Goal: Use online tool/utility: Utilize a website feature to perform a specific function

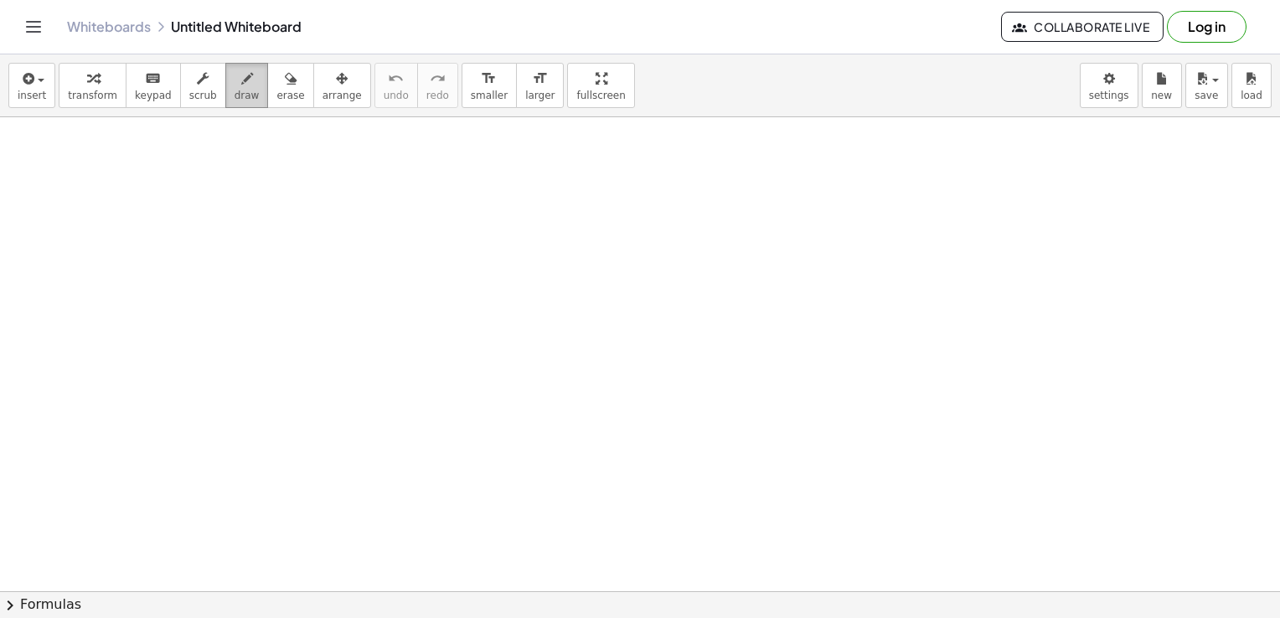
click at [234, 93] on span "draw" at bounding box center [246, 96] width 25 height 12
drag, startPoint x: 198, startPoint y: 178, endPoint x: 342, endPoint y: 193, distance: 144.7
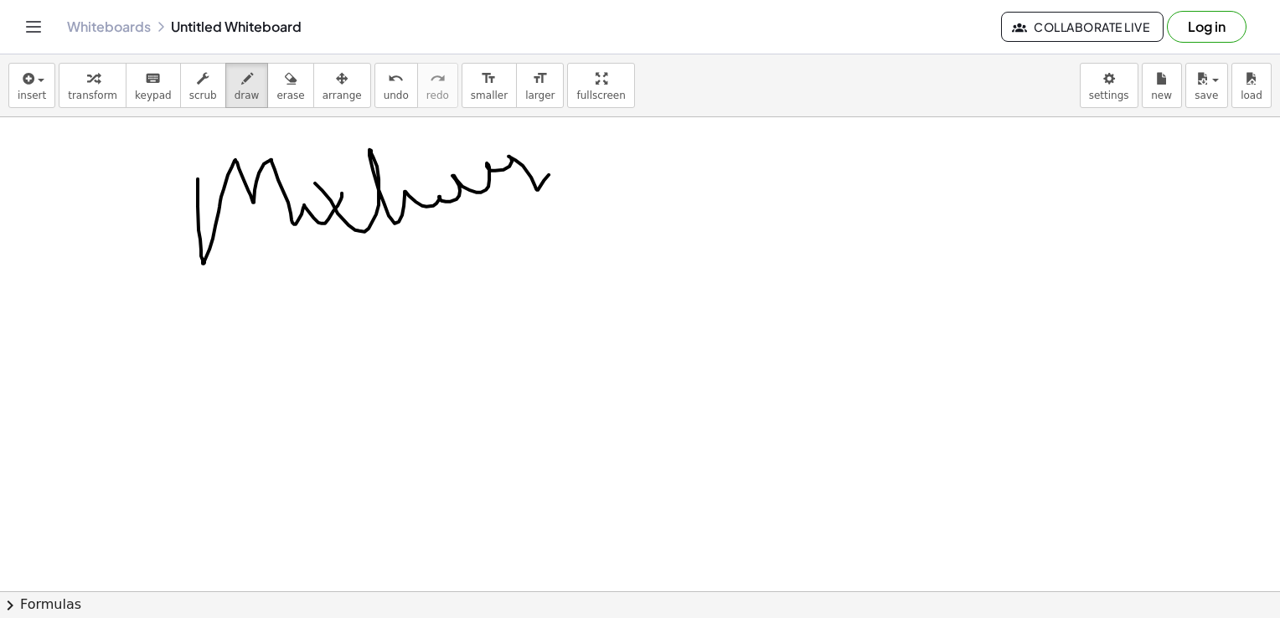
drag, startPoint x: 315, startPoint y: 183, endPoint x: 528, endPoint y: 171, distance: 213.0
drag, startPoint x: 373, startPoint y: 192, endPoint x: 440, endPoint y: 172, distance: 70.7
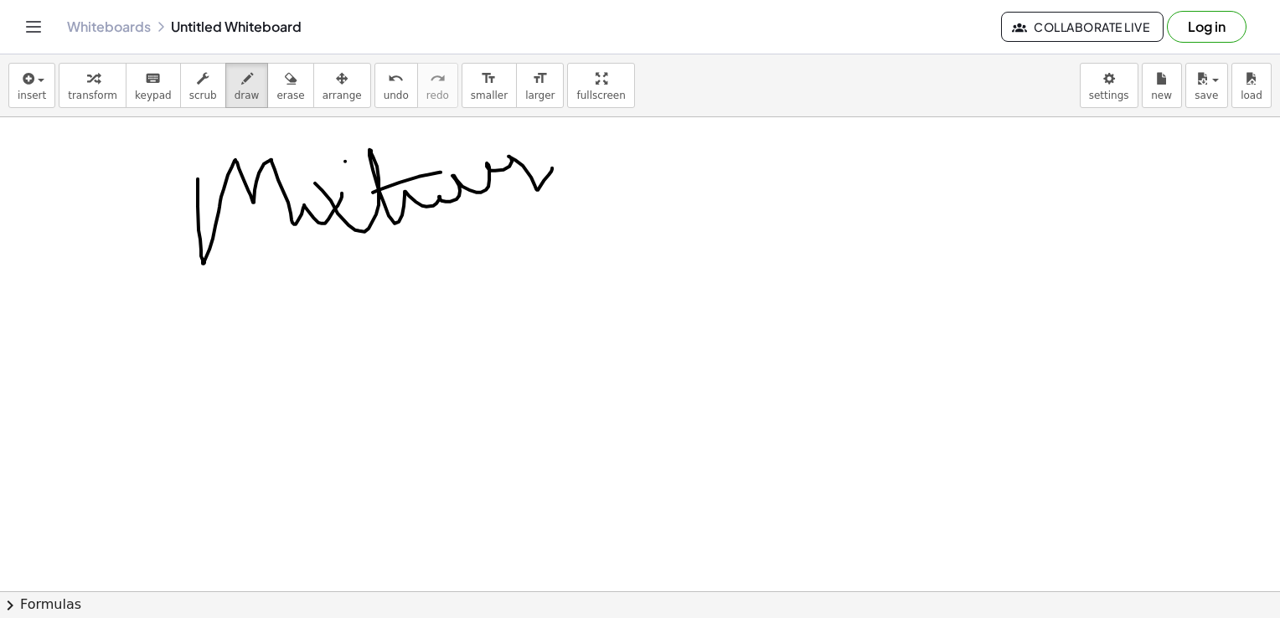
drag, startPoint x: 379, startPoint y: 232, endPoint x: 274, endPoint y: 359, distance: 164.8
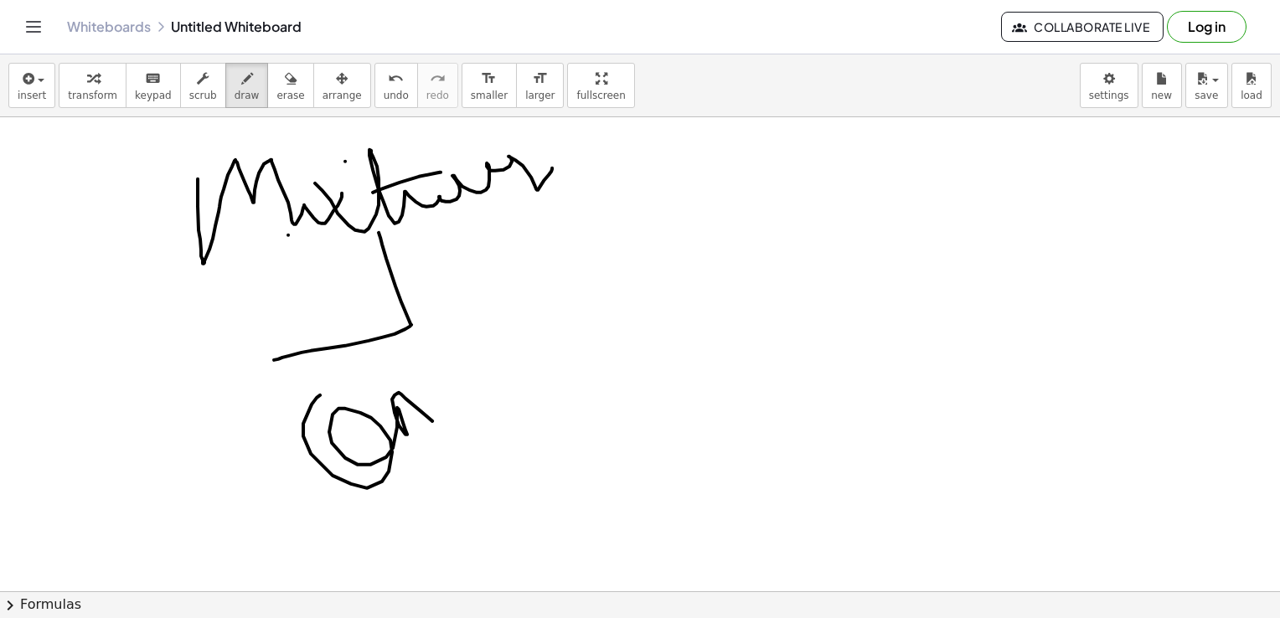
drag, startPoint x: 320, startPoint y: 394, endPoint x: 489, endPoint y: 398, distance: 169.2
drag, startPoint x: 543, startPoint y: 359, endPoint x: 627, endPoint y: 324, distance: 91.6
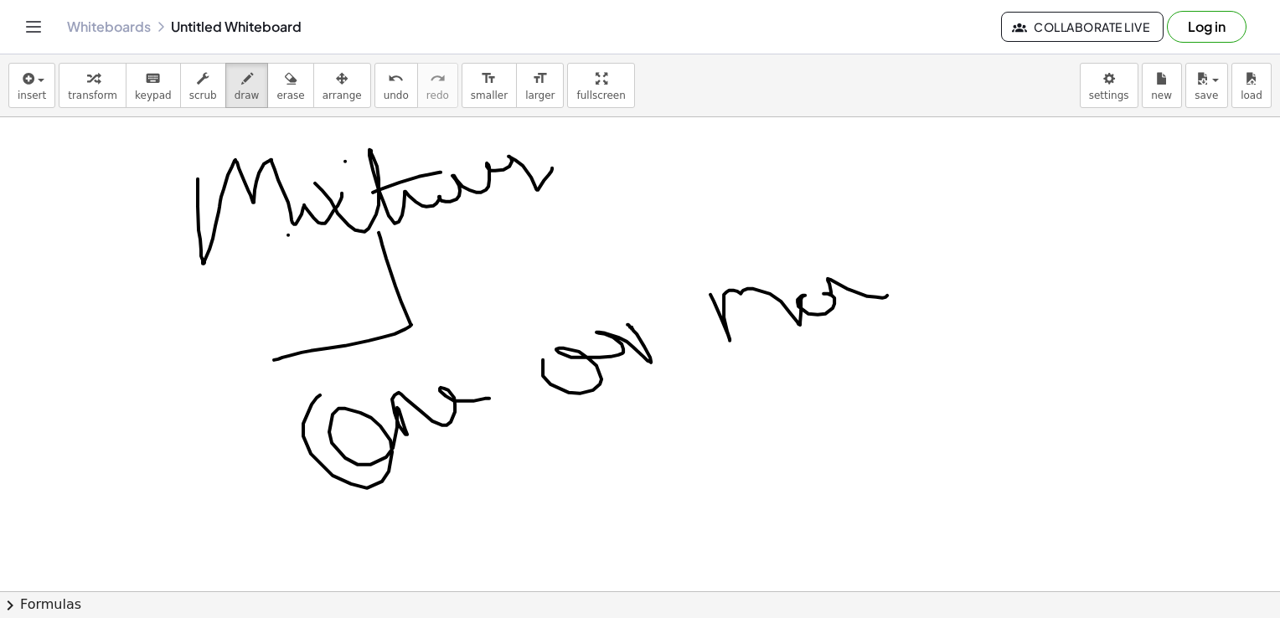
drag, startPoint x: 710, startPoint y: 294, endPoint x: 935, endPoint y: 253, distance: 228.2
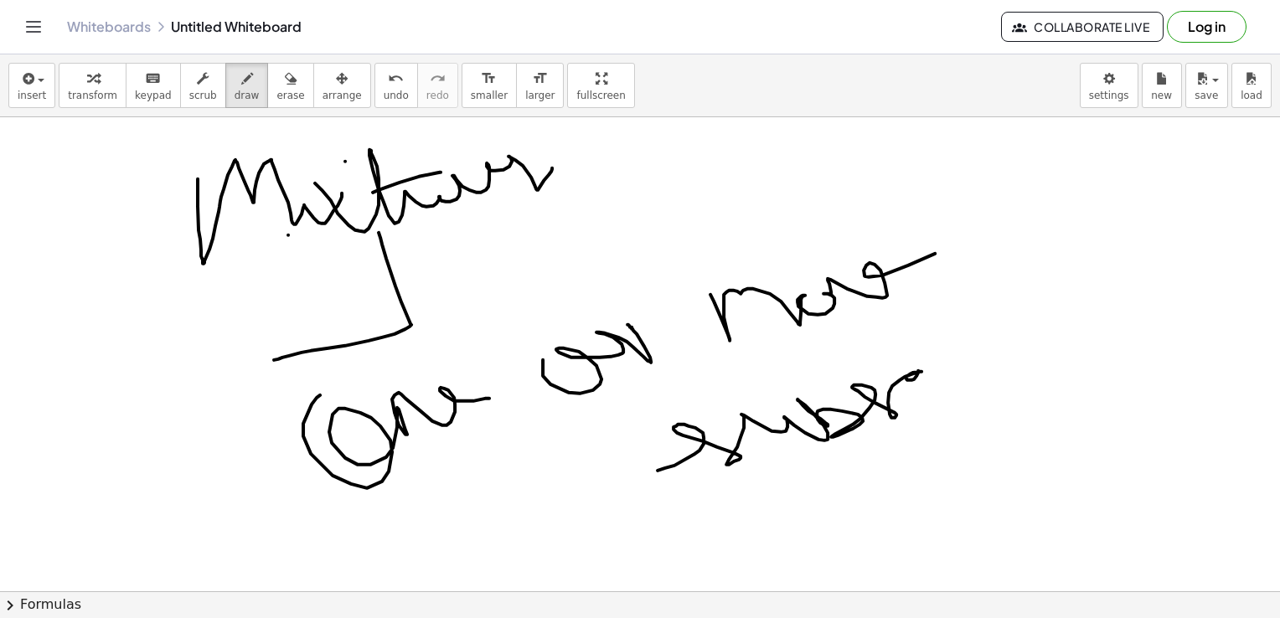
drag, startPoint x: 657, startPoint y: 470, endPoint x: 925, endPoint y: 374, distance: 284.8
click at [276, 100] on span "erase" at bounding box center [290, 96] width 28 height 12
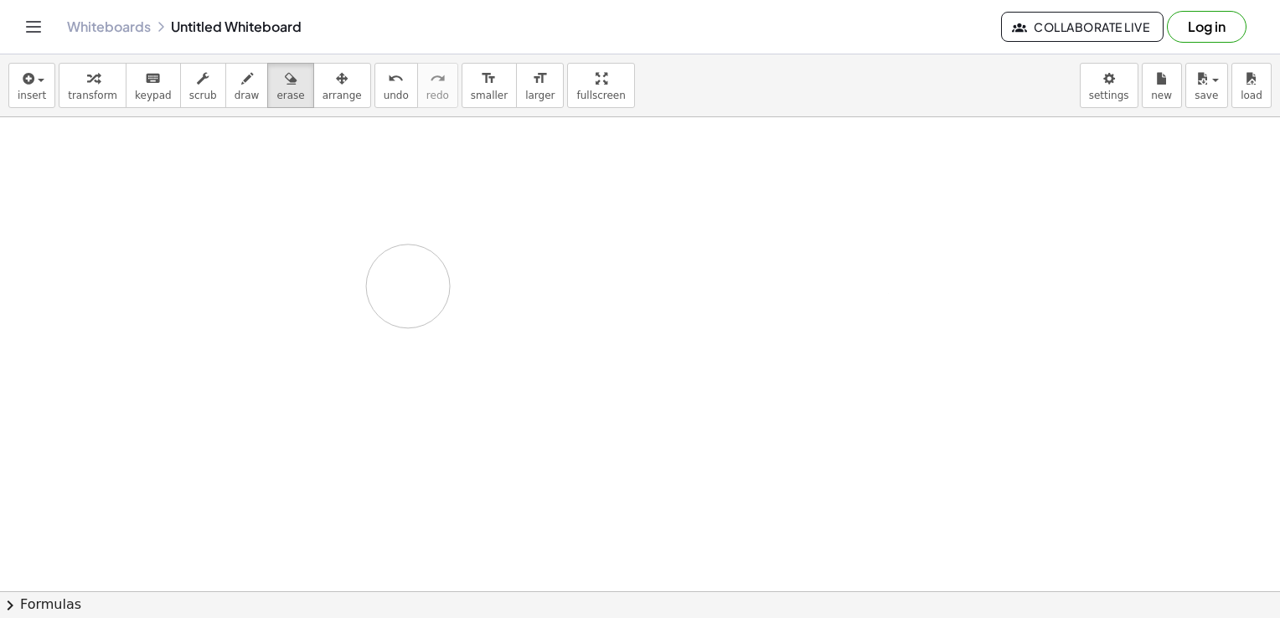
drag, startPoint x: 343, startPoint y: 196, endPoint x: 358, endPoint y: 227, distance: 34.8
click at [241, 75] on icon "button" at bounding box center [247, 79] width 12 height 20
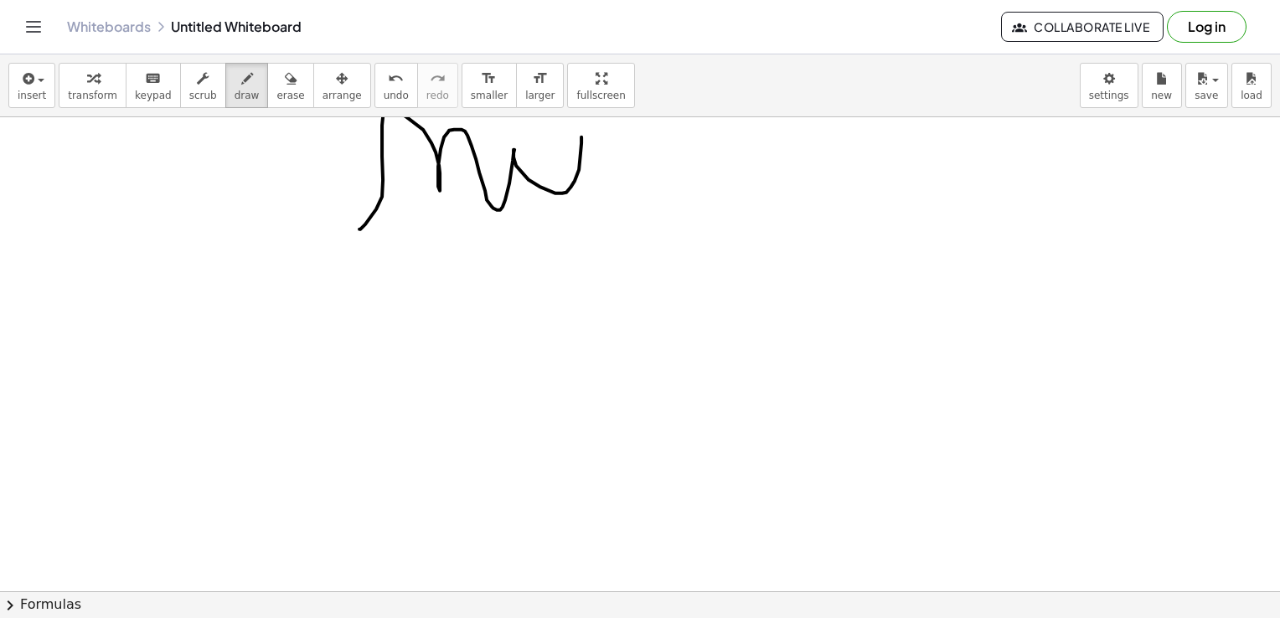
drag, startPoint x: 359, startPoint y: 229, endPoint x: 580, endPoint y: 137, distance: 238.7
drag, startPoint x: 536, startPoint y: 147, endPoint x: 801, endPoint y: 152, distance: 264.7
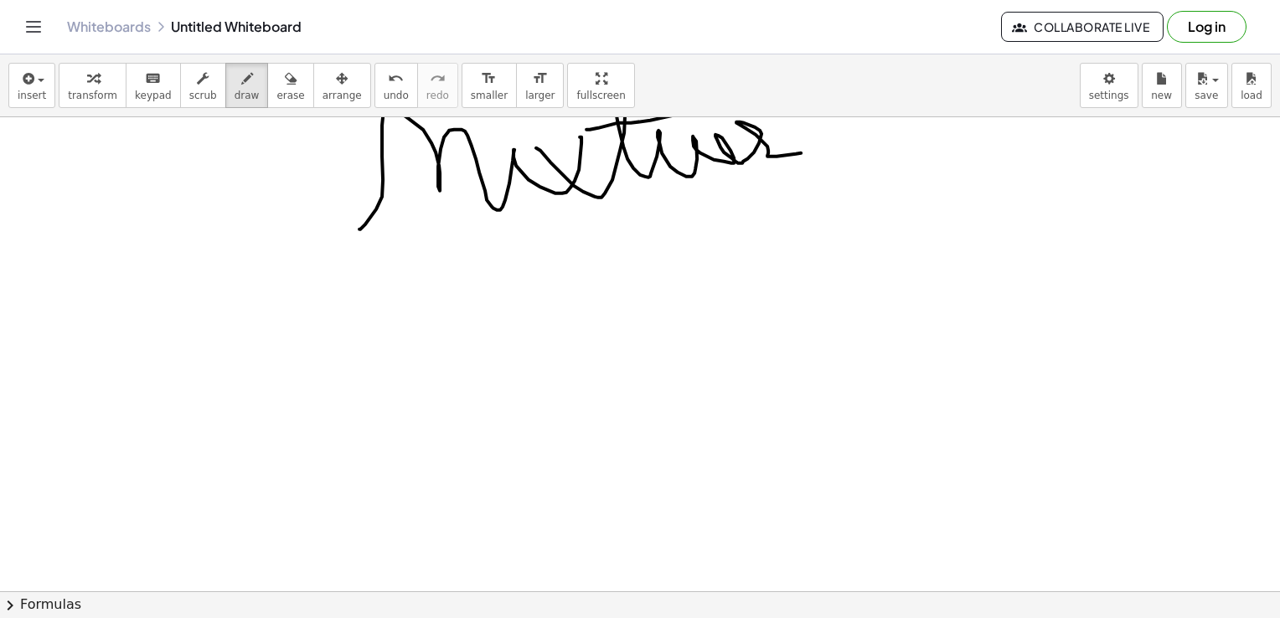
drag, startPoint x: 617, startPoint y: 122, endPoint x: 683, endPoint y: 115, distance: 66.6
click at [683, 115] on div "insert select one: Math Expression Function Text Youtube Video Graphing Geometr…" at bounding box center [640, 336] width 1280 height 564
drag, startPoint x: 584, startPoint y: 266, endPoint x: 366, endPoint y: 372, distance: 242.0
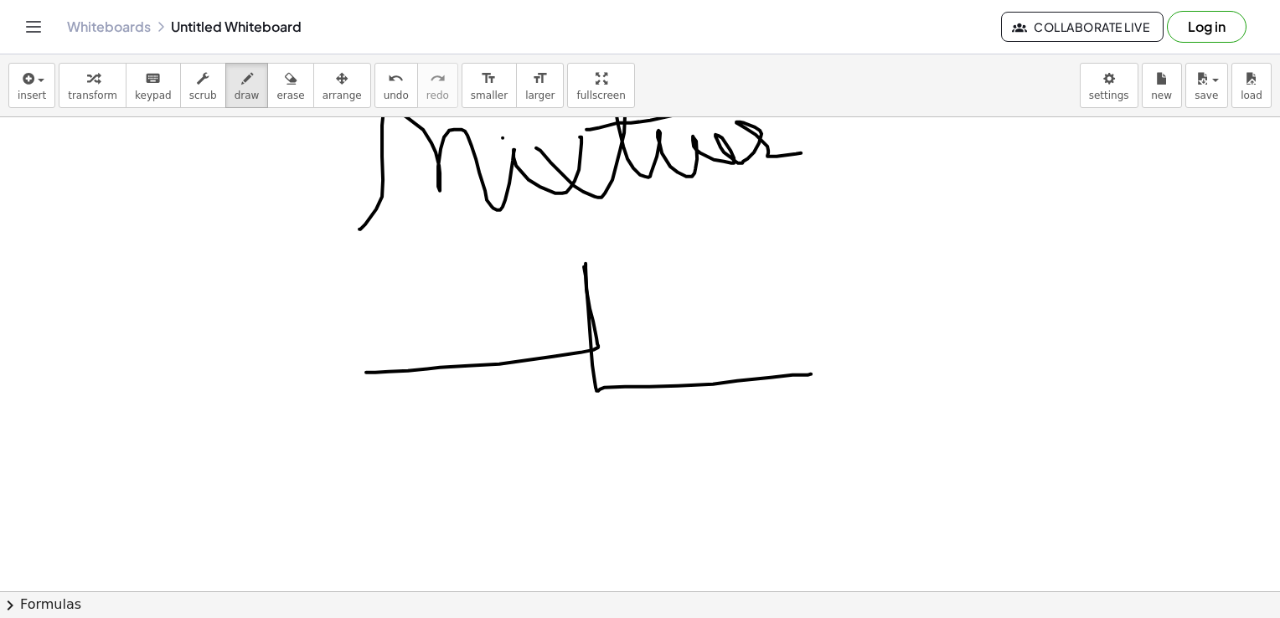
drag, startPoint x: 585, startPoint y: 263, endPoint x: 811, endPoint y: 374, distance: 250.9
drag, startPoint x: 111, startPoint y: 413, endPoint x: 107, endPoint y: 461, distance: 47.9
drag, startPoint x: 120, startPoint y: 451, endPoint x: 179, endPoint y: 440, distance: 60.4
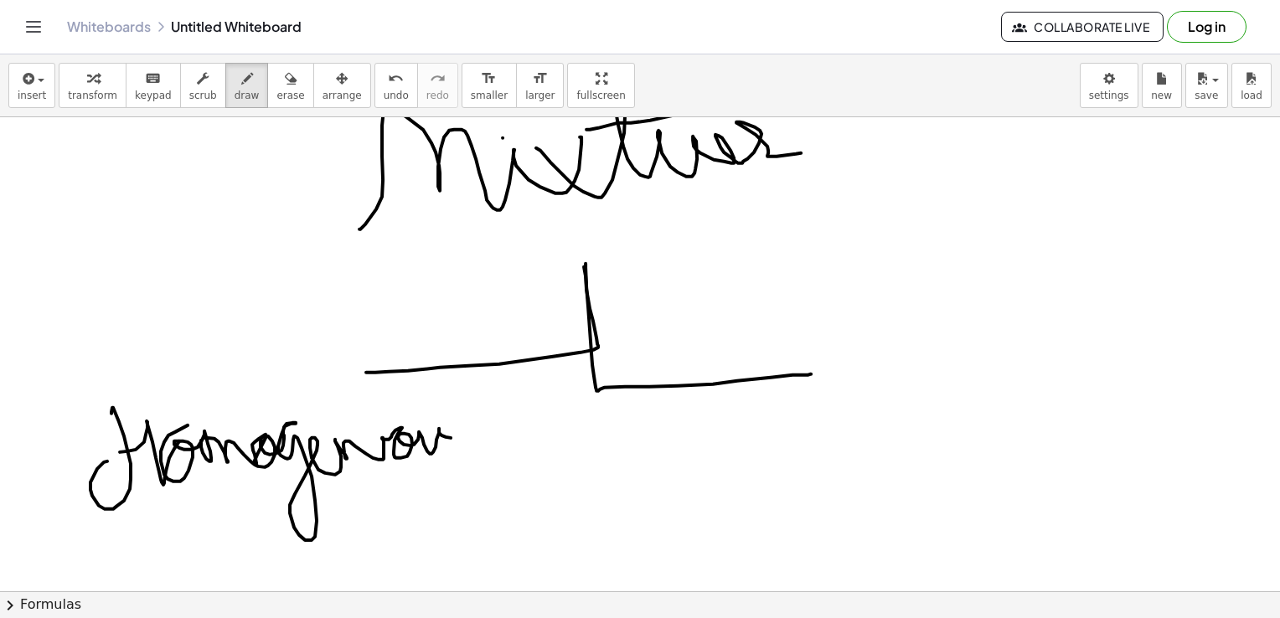
drag, startPoint x: 188, startPoint y: 425, endPoint x: 472, endPoint y: 439, distance: 285.1
drag, startPoint x: 158, startPoint y: 528, endPoint x: 250, endPoint y: 537, distance: 91.7
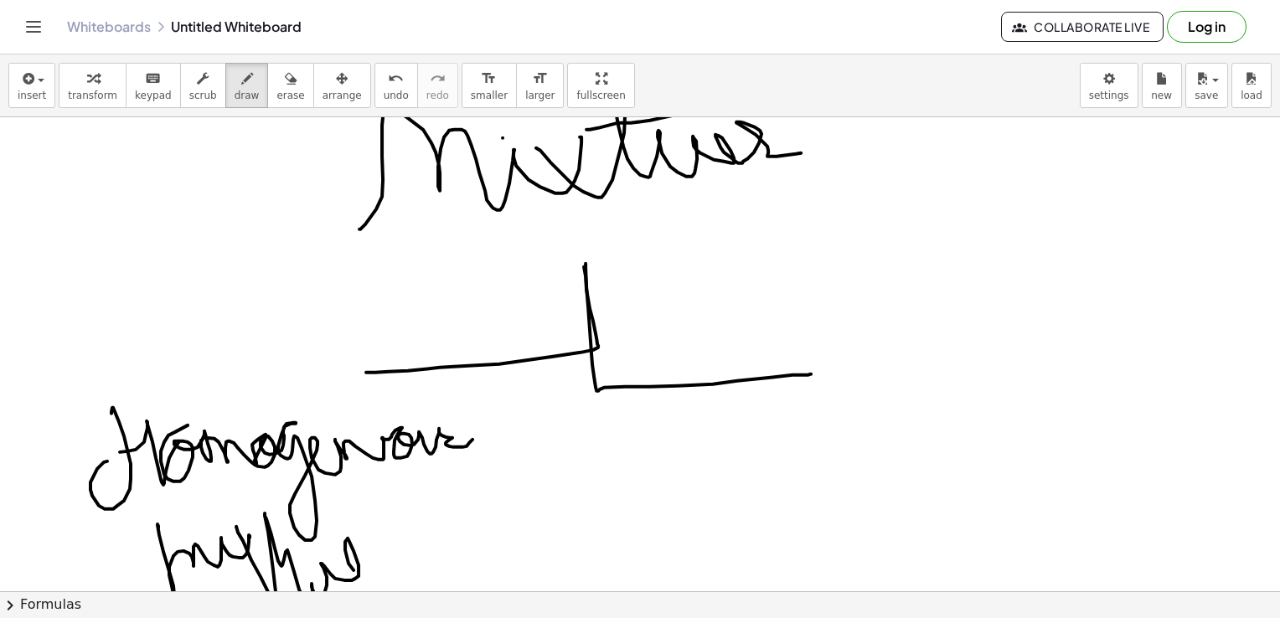
drag, startPoint x: 236, startPoint y: 526, endPoint x: 379, endPoint y: 564, distance: 148.3
drag, startPoint x: 256, startPoint y: 528, endPoint x: 157, endPoint y: 505, distance: 102.4
drag, startPoint x: 157, startPoint y: 505, endPoint x: 3, endPoint y: 560, distance: 163.7
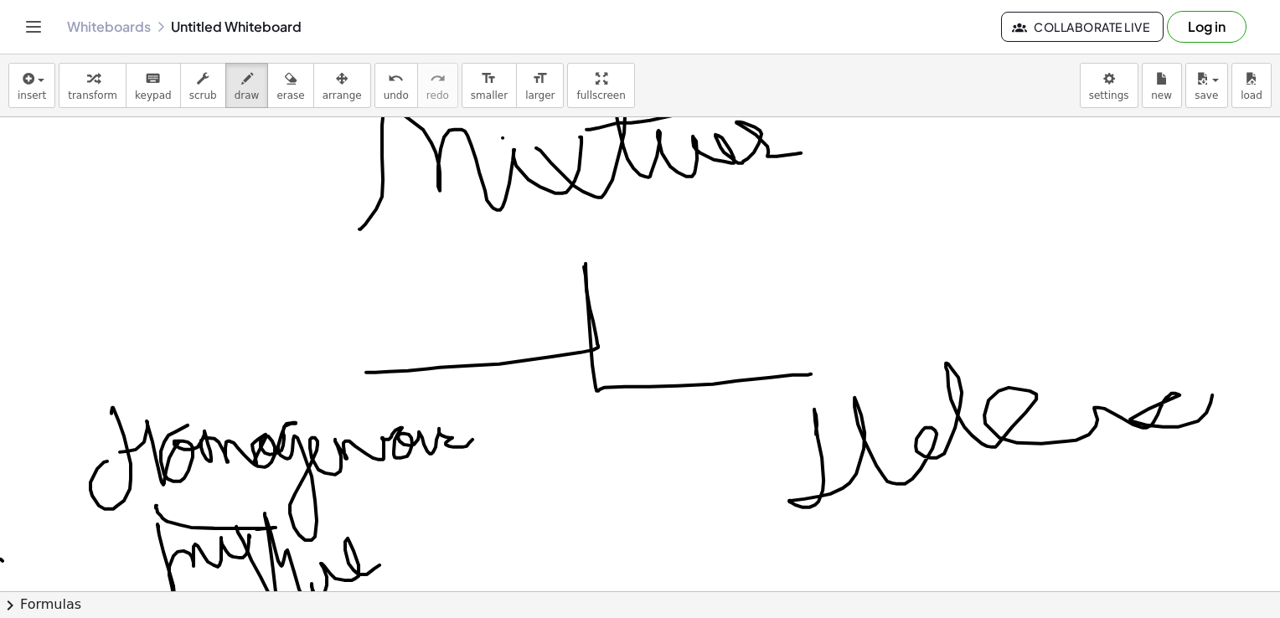
drag, startPoint x: 816, startPoint y: 434, endPoint x: 1235, endPoint y: 386, distance: 422.3
drag, startPoint x: 951, startPoint y: 400, endPoint x: 1005, endPoint y: 386, distance: 56.3
drag, startPoint x: 871, startPoint y: 489, endPoint x: 1161, endPoint y: 479, distance: 289.9
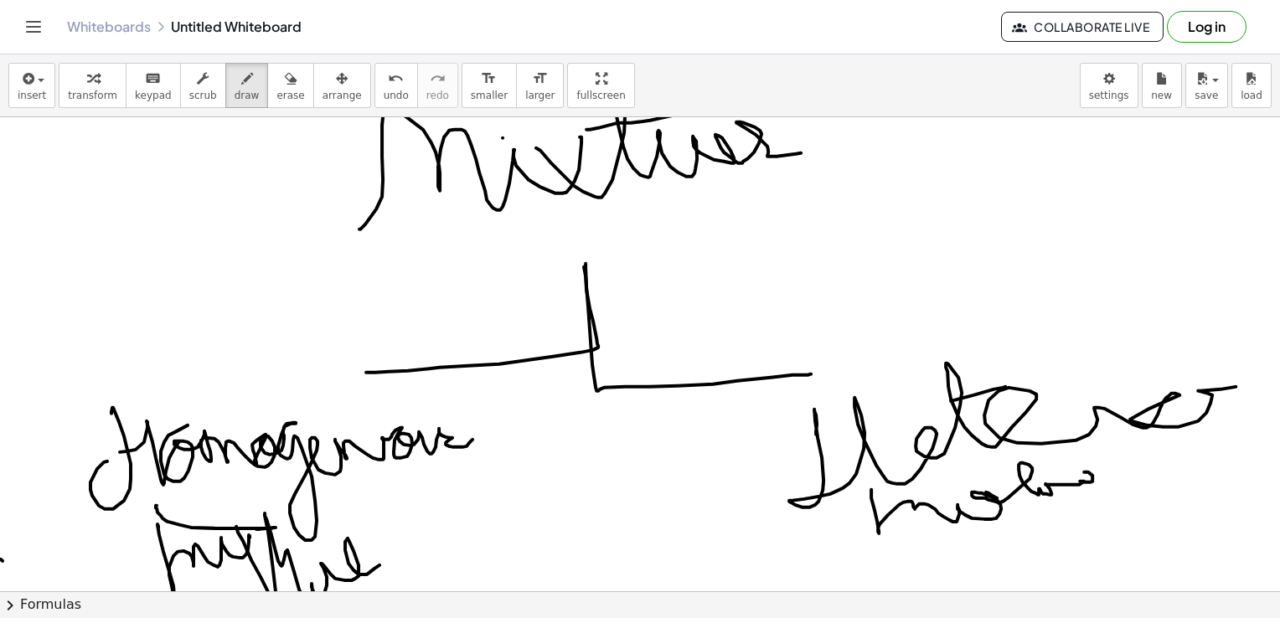
drag, startPoint x: 947, startPoint y: 478, endPoint x: 1018, endPoint y: 473, distance: 70.5
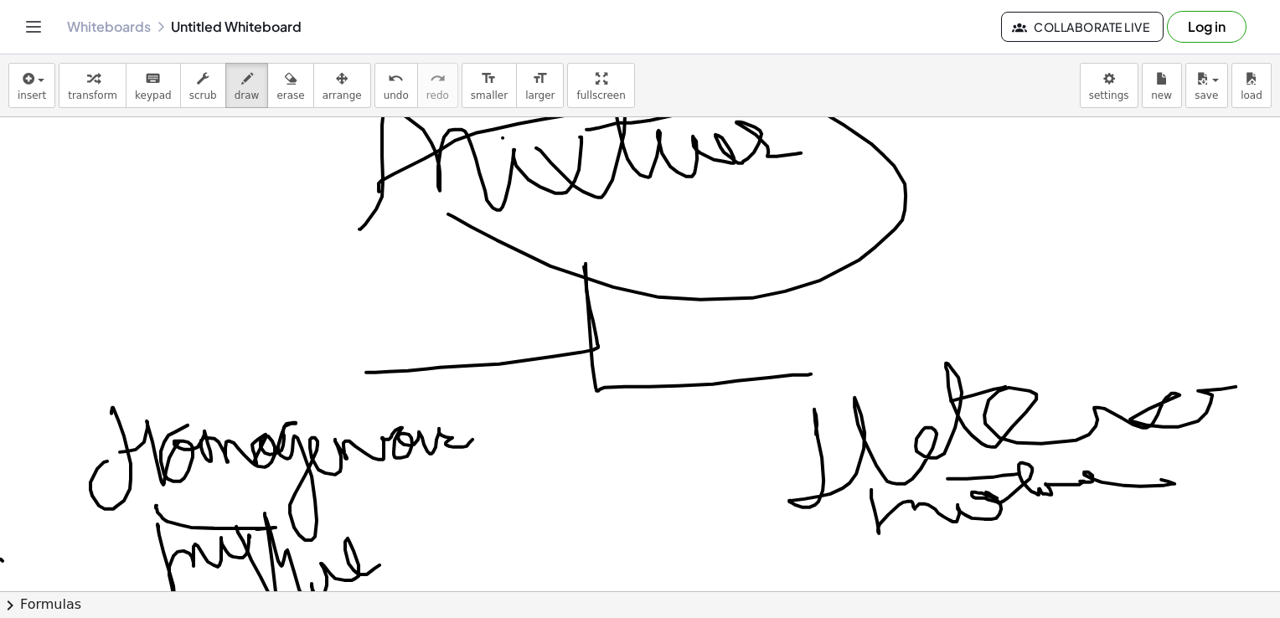
drag, startPoint x: 448, startPoint y: 214, endPoint x: 379, endPoint y: 190, distance: 72.6
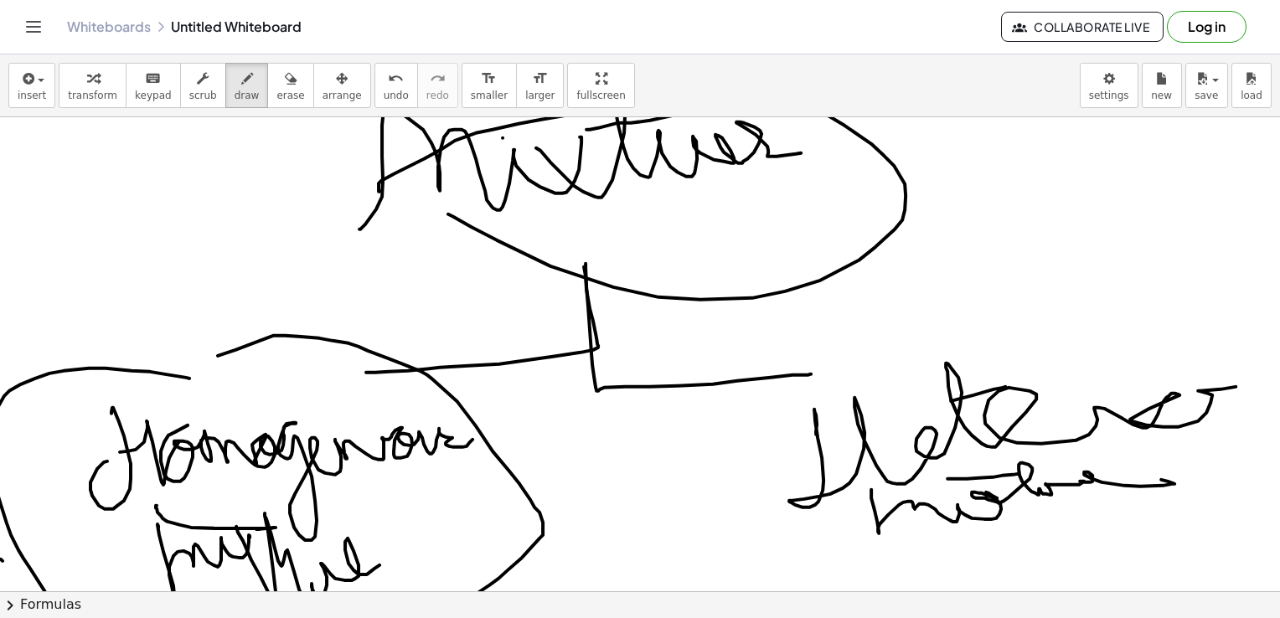
drag, startPoint x: 189, startPoint y: 378, endPoint x: 141, endPoint y: 390, distance: 50.2
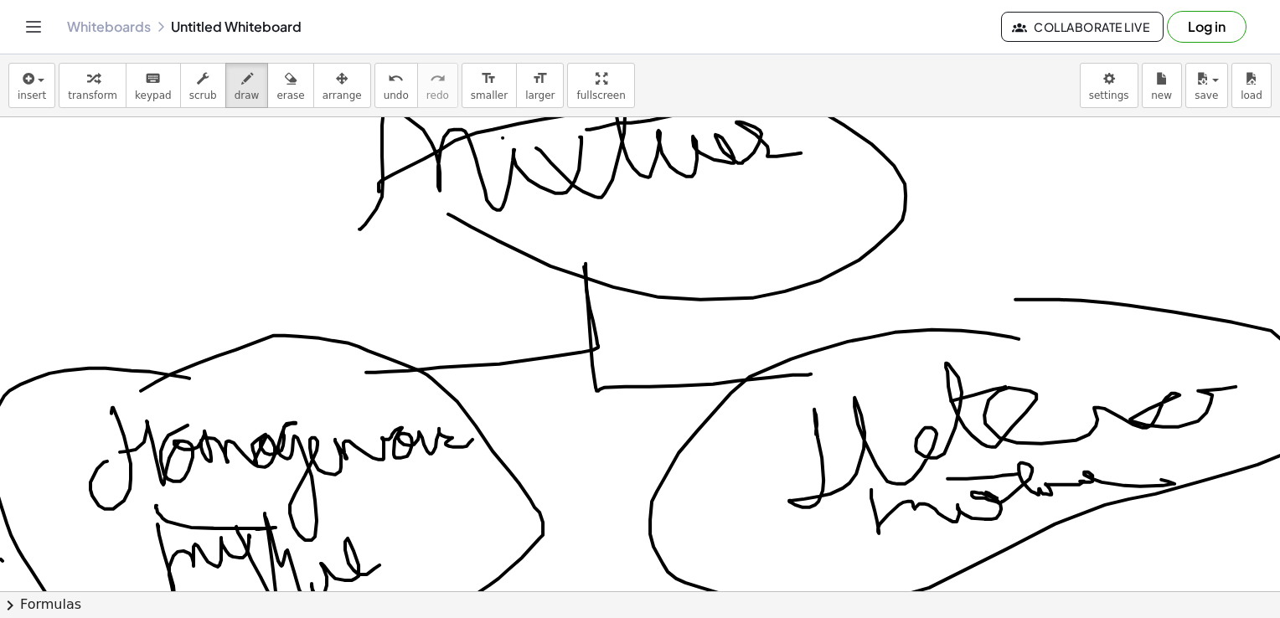
drag, startPoint x: 1018, startPoint y: 338, endPoint x: 904, endPoint y: 340, distance: 113.9
click at [267, 102] on button "erase" at bounding box center [290, 85] width 46 height 45
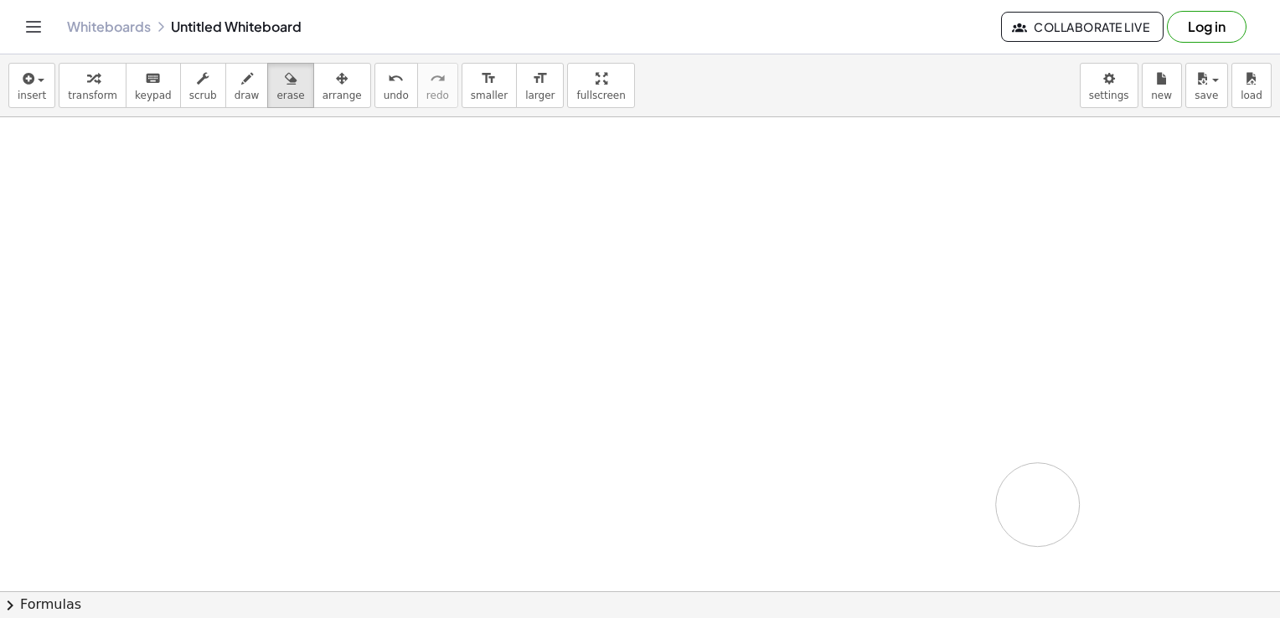
drag, startPoint x: 266, startPoint y: 461, endPoint x: 813, endPoint y: 440, distance: 547.3
click at [241, 82] on icon "button" at bounding box center [247, 79] width 12 height 20
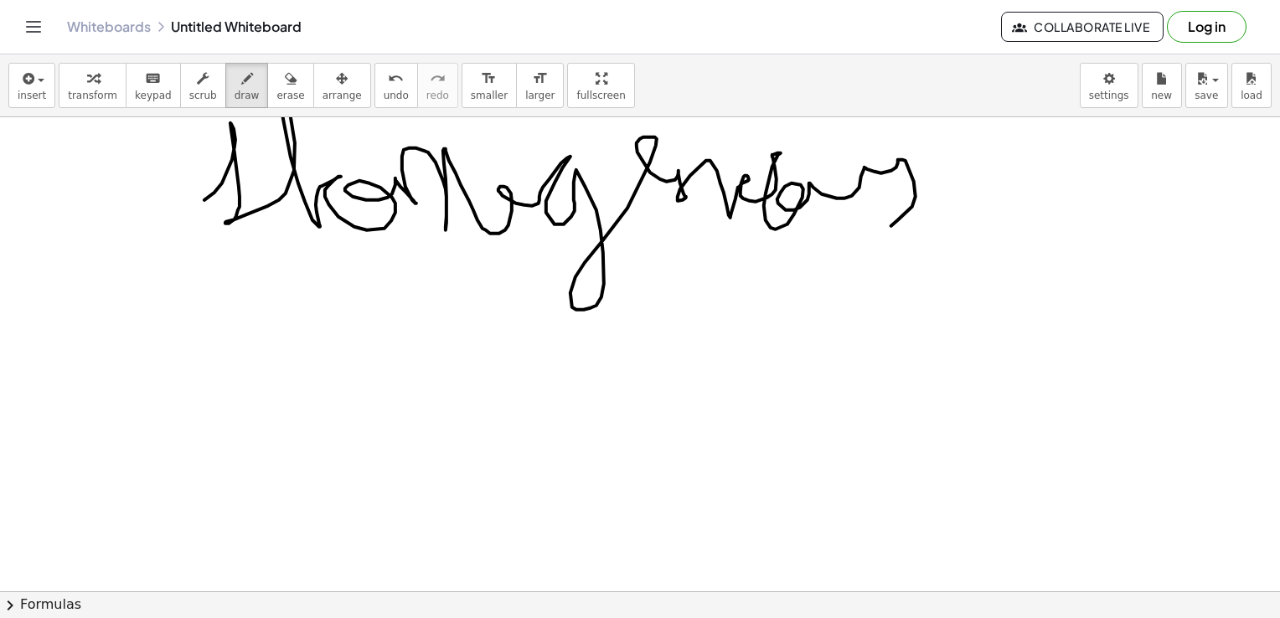
drag, startPoint x: 204, startPoint y: 199, endPoint x: 984, endPoint y: 203, distance: 779.7
drag, startPoint x: 357, startPoint y: 291, endPoint x: 368, endPoint y: 366, distance: 75.4
drag, startPoint x: 332, startPoint y: 372, endPoint x: 415, endPoint y: 337, distance: 90.1
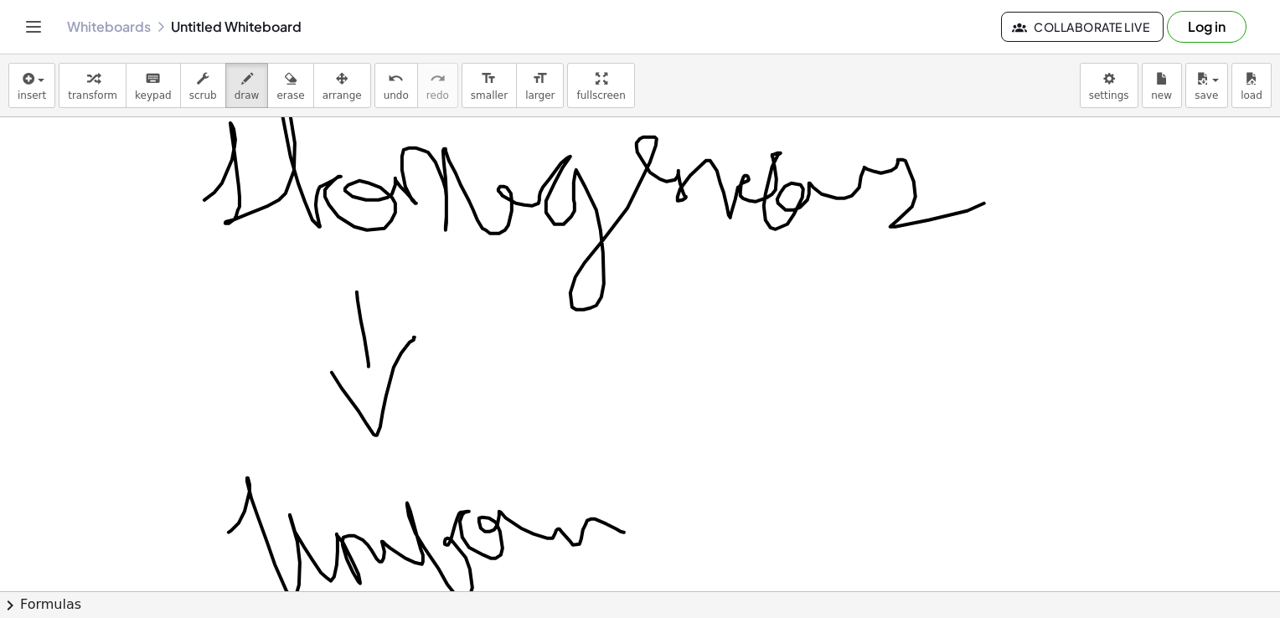
drag, startPoint x: 229, startPoint y: 532, endPoint x: 686, endPoint y: 526, distance: 457.3
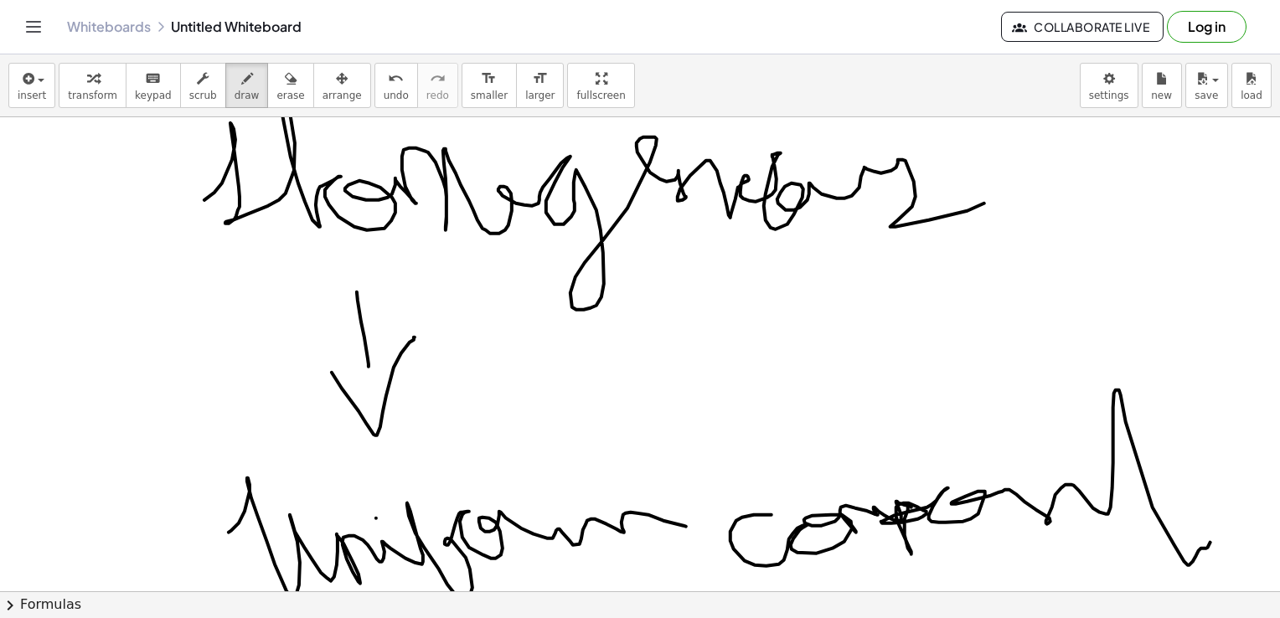
drag, startPoint x: 771, startPoint y: 514, endPoint x: 1248, endPoint y: 460, distance: 479.6
drag, startPoint x: 1077, startPoint y: 440, endPoint x: 1151, endPoint y: 447, distance: 74.9
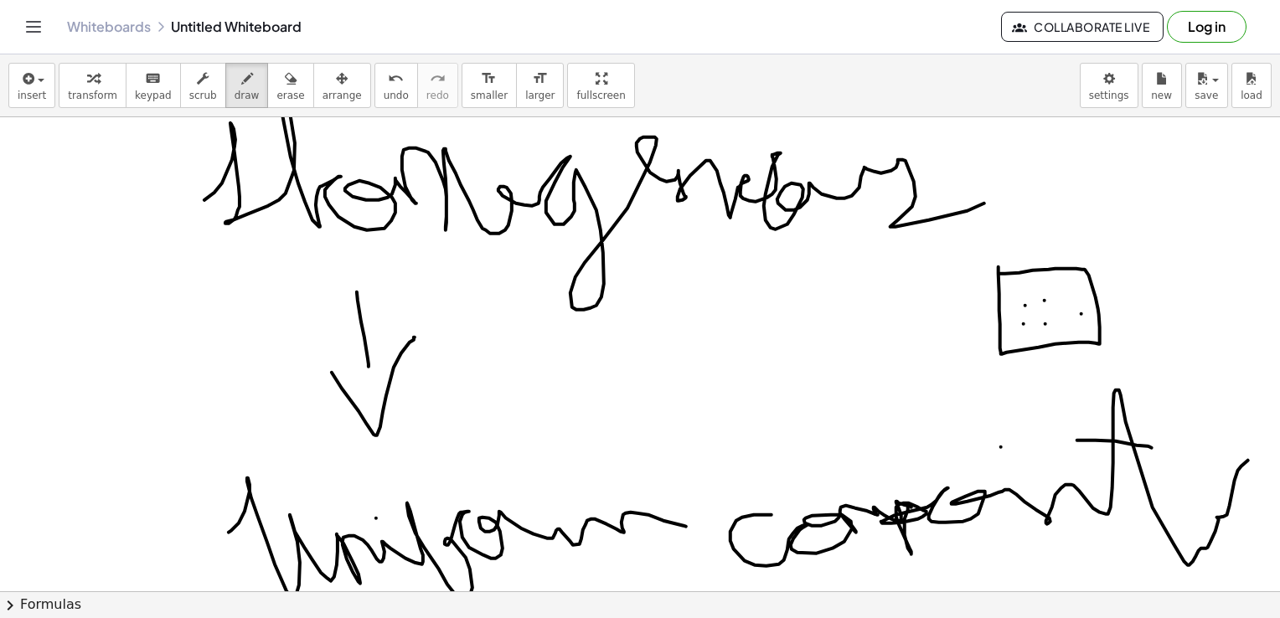
click at [276, 99] on span "erase" at bounding box center [290, 96] width 28 height 12
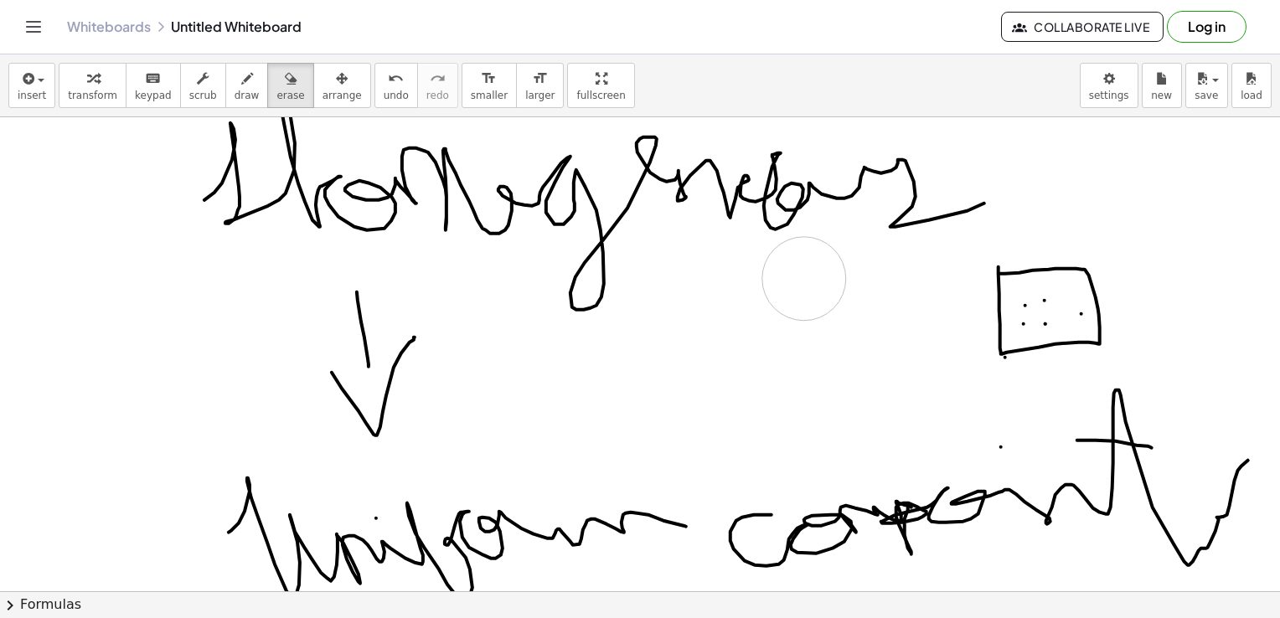
drag, startPoint x: 1049, startPoint y: 281, endPoint x: 847, endPoint y: 337, distance: 210.1
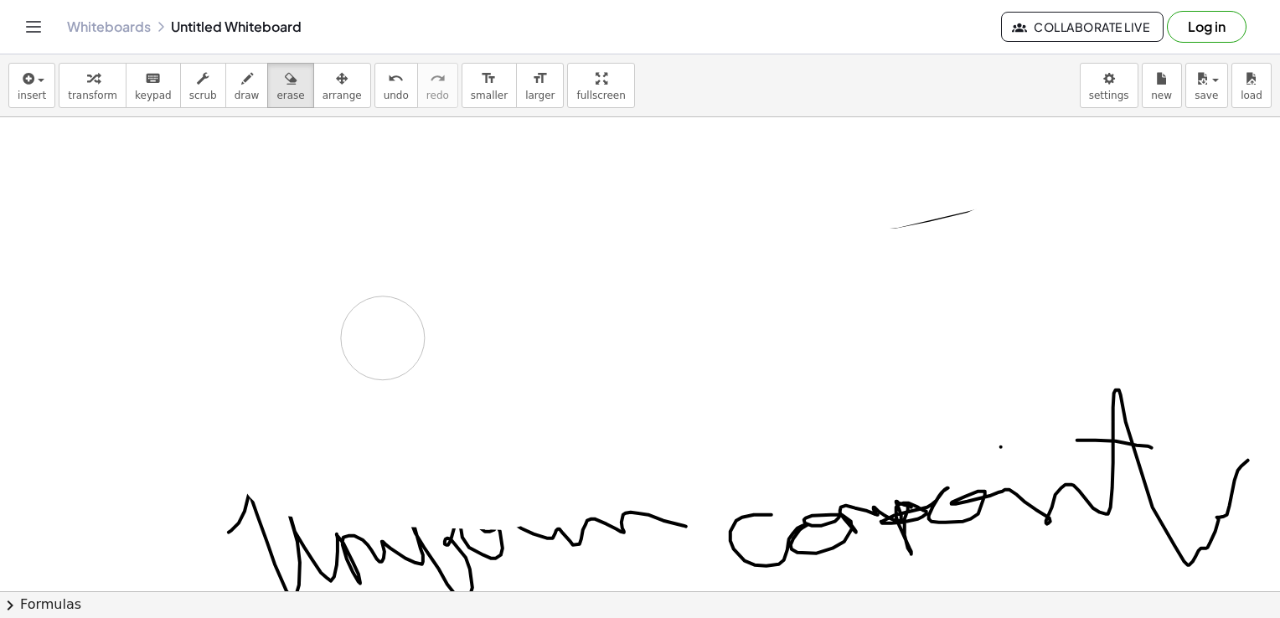
drag, startPoint x: 283, startPoint y: 209, endPoint x: 276, endPoint y: 514, distance: 305.7
click at [322, 586] on div "×" at bounding box center [640, 354] width 1280 height 474
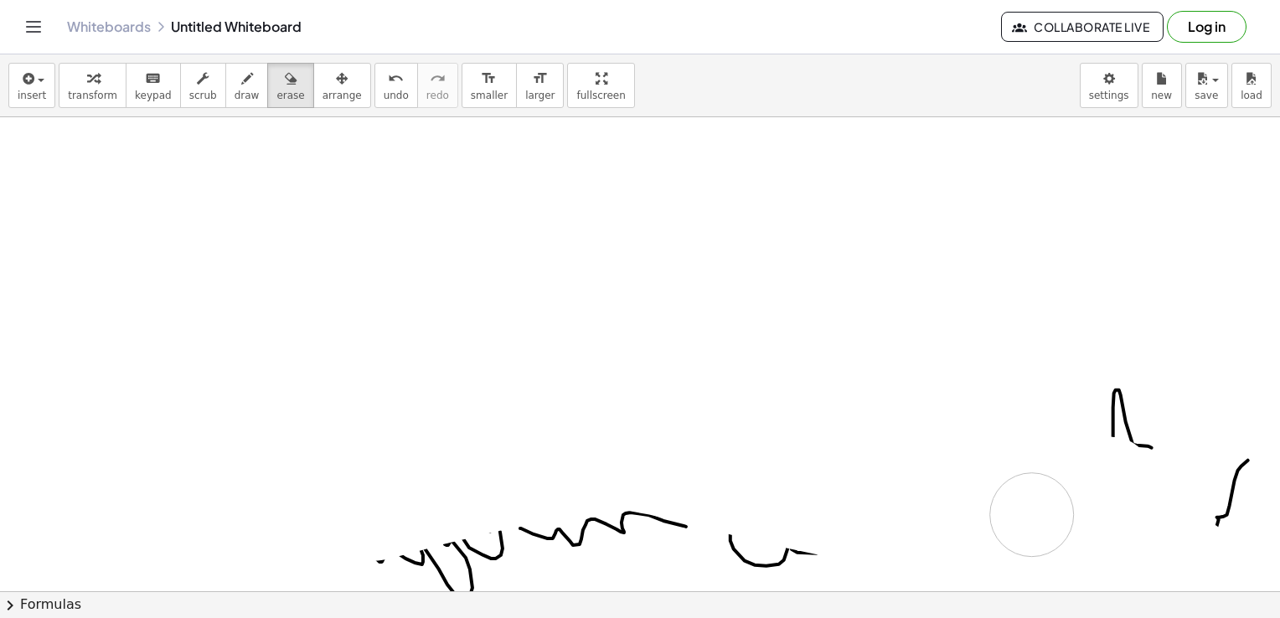
drag, startPoint x: 273, startPoint y: 504, endPoint x: 1030, endPoint y: 539, distance: 757.9
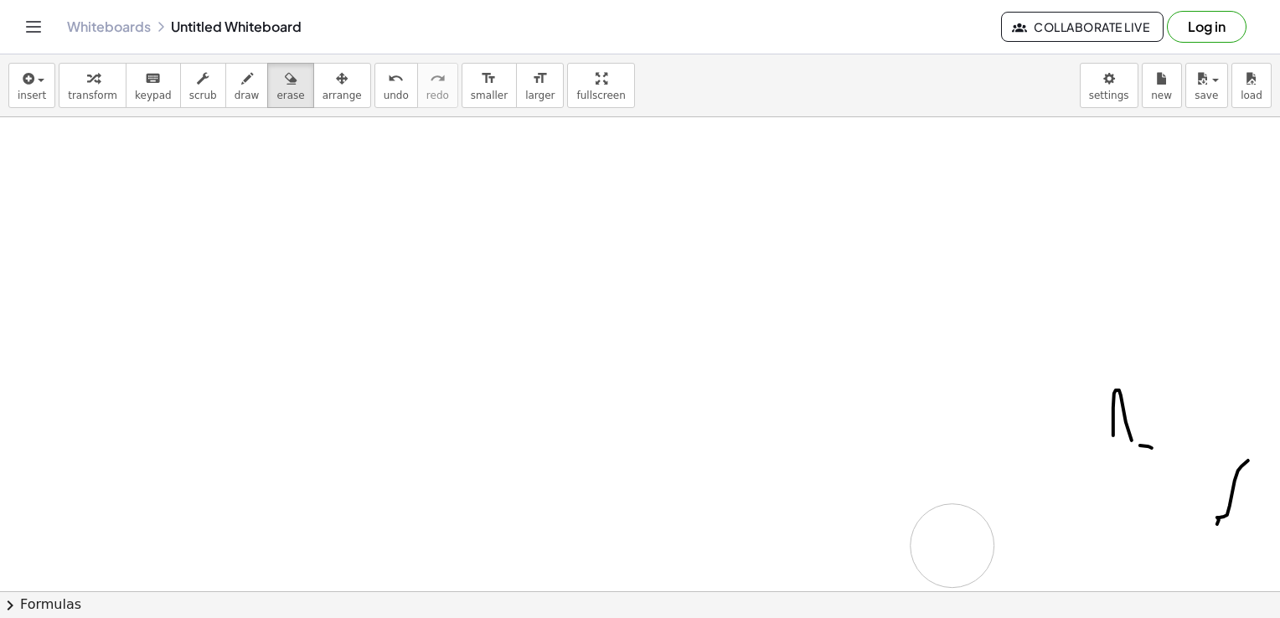
drag, startPoint x: 588, startPoint y: 502, endPoint x: 1020, endPoint y: 538, distance: 433.6
drag, startPoint x: 1146, startPoint y: 460, endPoint x: 1256, endPoint y: 561, distance: 150.0
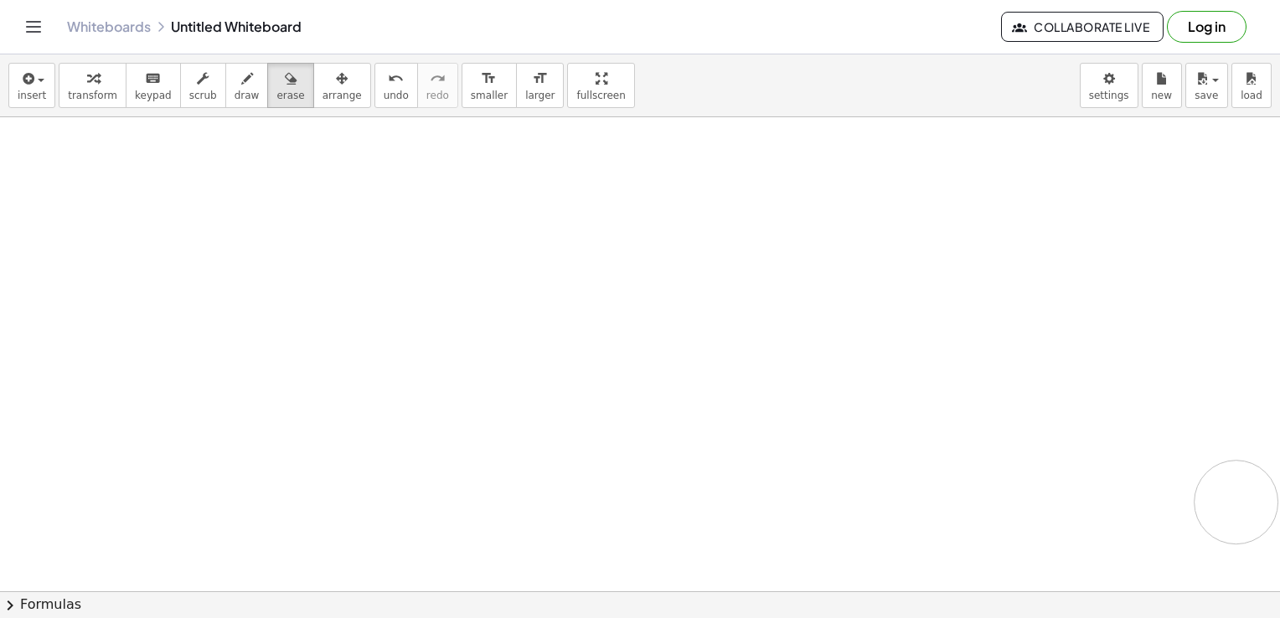
drag, startPoint x: 277, startPoint y: 147, endPoint x: 232, endPoint y: 229, distance: 93.7
click at [225, 106] on button "draw" at bounding box center [247, 85] width 44 height 45
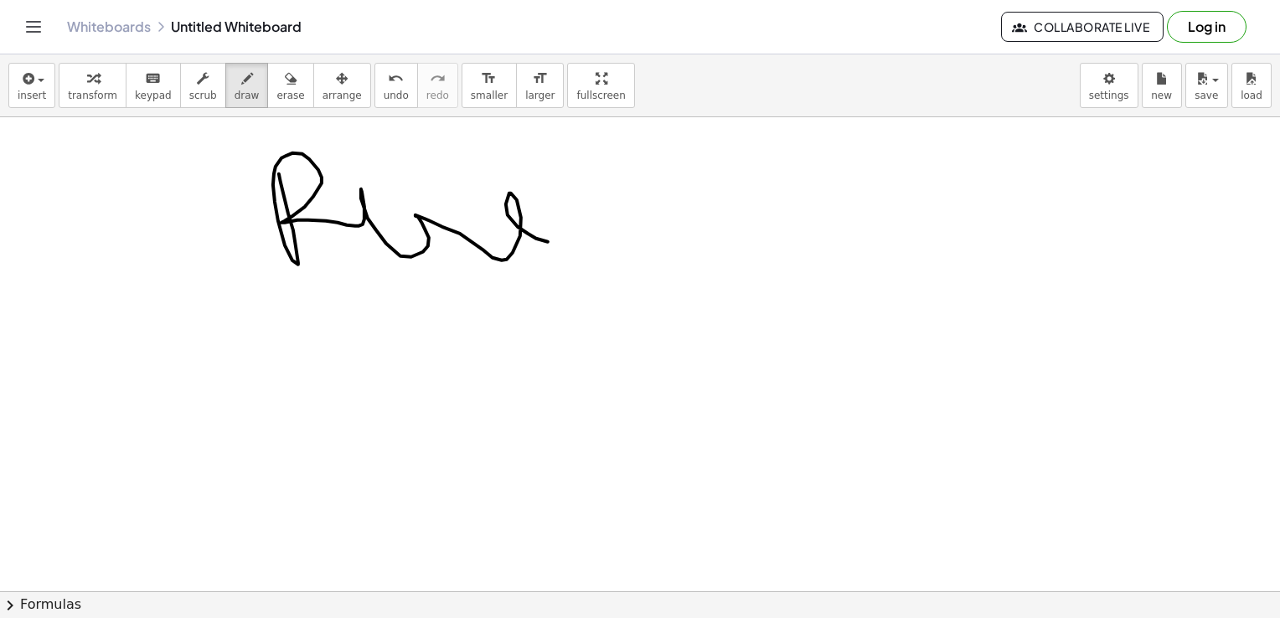
drag, startPoint x: 279, startPoint y: 173, endPoint x: 551, endPoint y: 242, distance: 280.7
drag, startPoint x: 315, startPoint y: 312, endPoint x: 498, endPoint y: 288, distance: 184.9
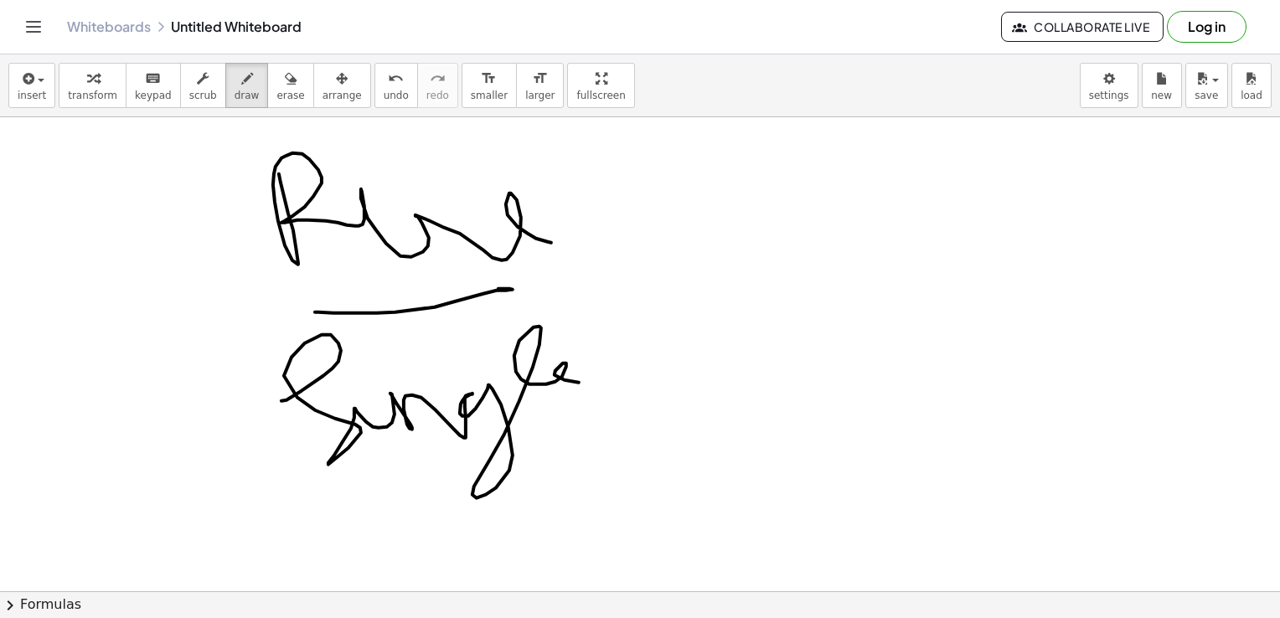
drag, startPoint x: 281, startPoint y: 400, endPoint x: 613, endPoint y: 382, distance: 332.1
drag, startPoint x: 634, startPoint y: 260, endPoint x: 787, endPoint y: 257, distance: 153.3
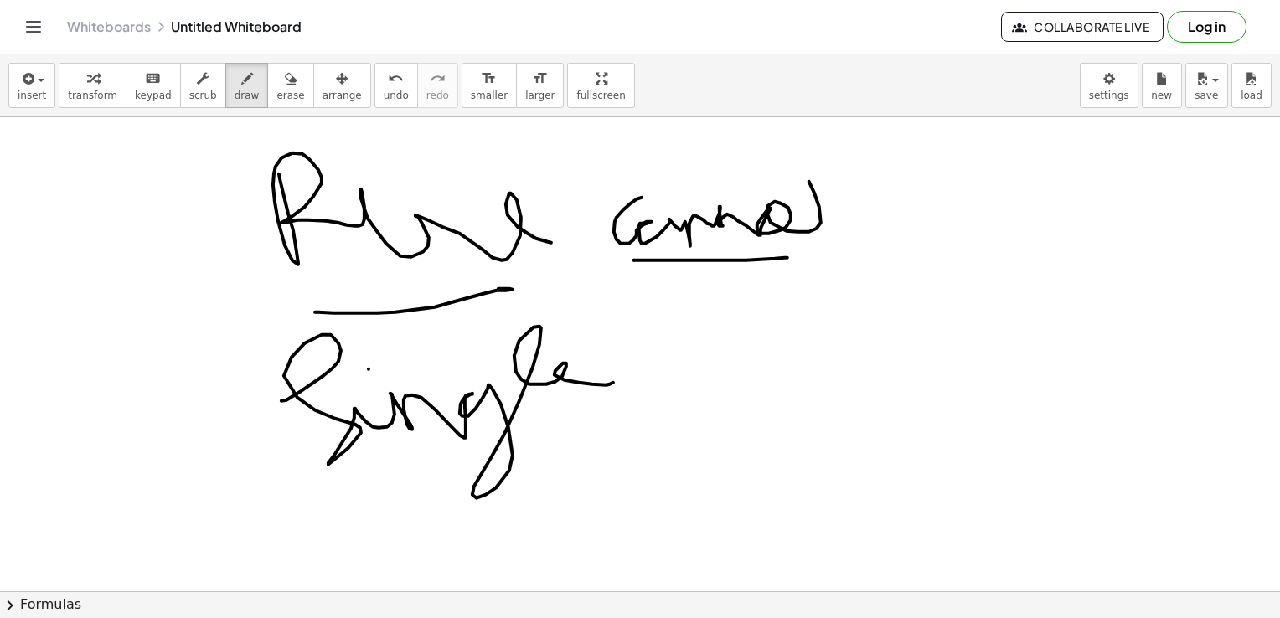
drag, startPoint x: 641, startPoint y: 197, endPoint x: 890, endPoint y: 229, distance: 250.9
drag, startPoint x: 794, startPoint y: 185, endPoint x: 858, endPoint y: 172, distance: 65.0
drag, startPoint x: 657, startPoint y: 290, endPoint x: 787, endPoint y: 286, distance: 130.7
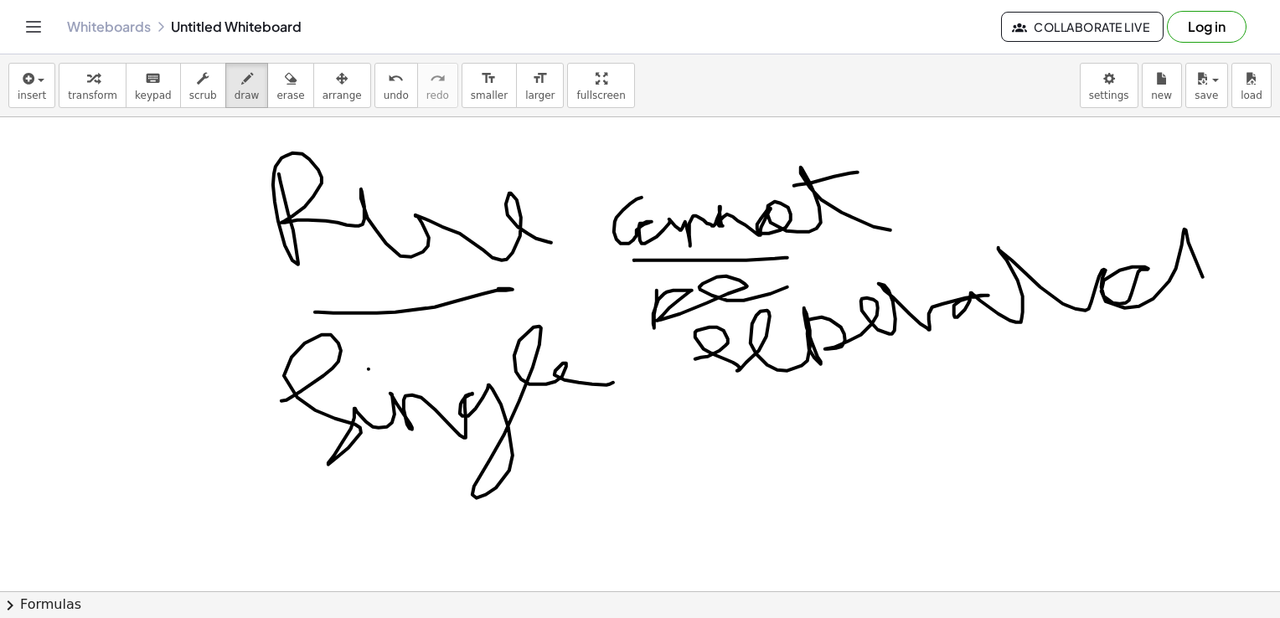
drag, startPoint x: 695, startPoint y: 358, endPoint x: 1226, endPoint y: 347, distance: 531.1
drag, startPoint x: 778, startPoint y: 374, endPoint x: 754, endPoint y: 454, distance: 83.2
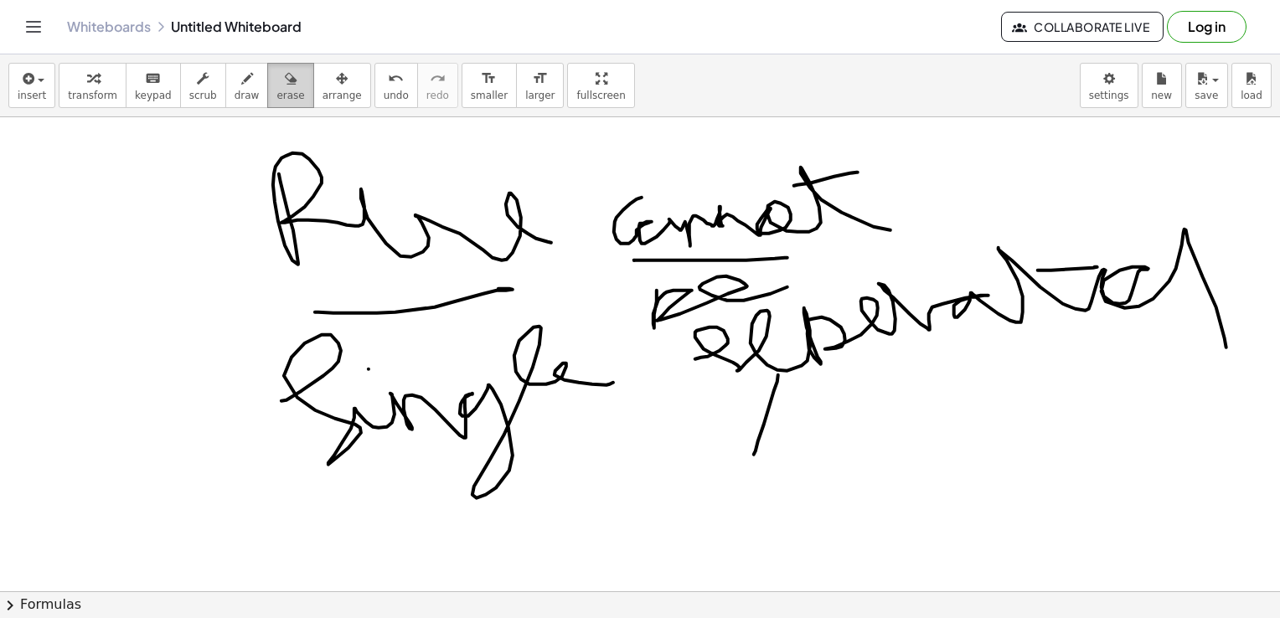
click at [282, 96] on button "erase" at bounding box center [290, 85] width 46 height 45
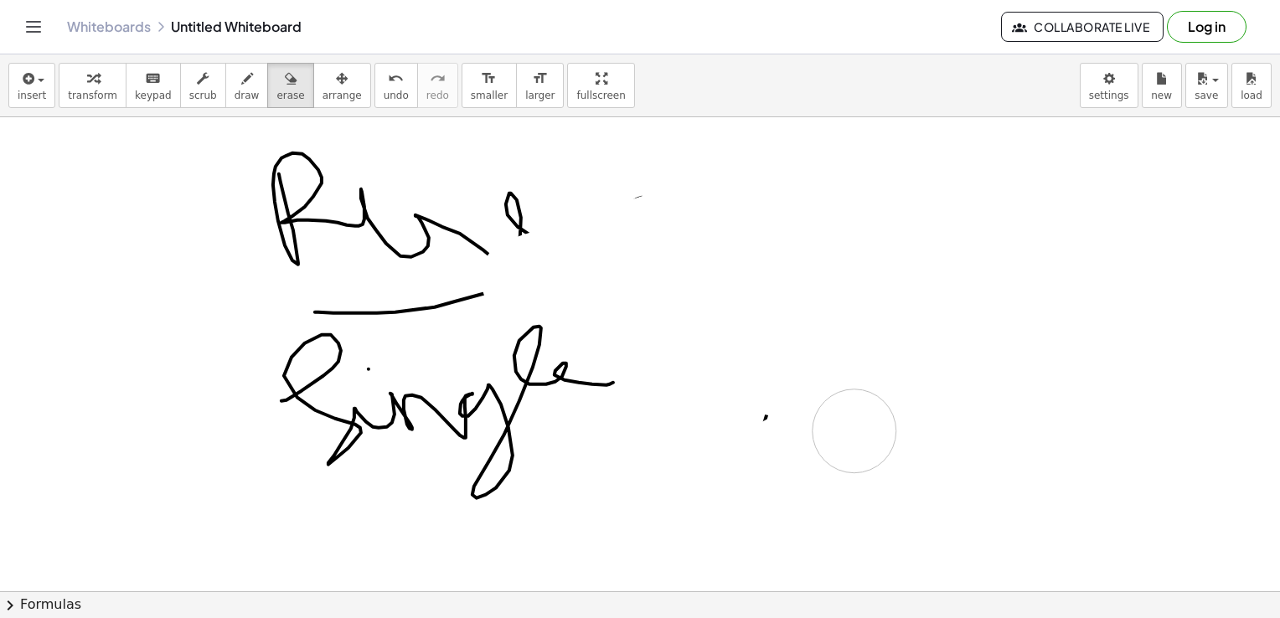
drag, startPoint x: 683, startPoint y: 240, endPoint x: 703, endPoint y: 408, distance: 168.8
click at [241, 85] on icon "button" at bounding box center [247, 79] width 12 height 20
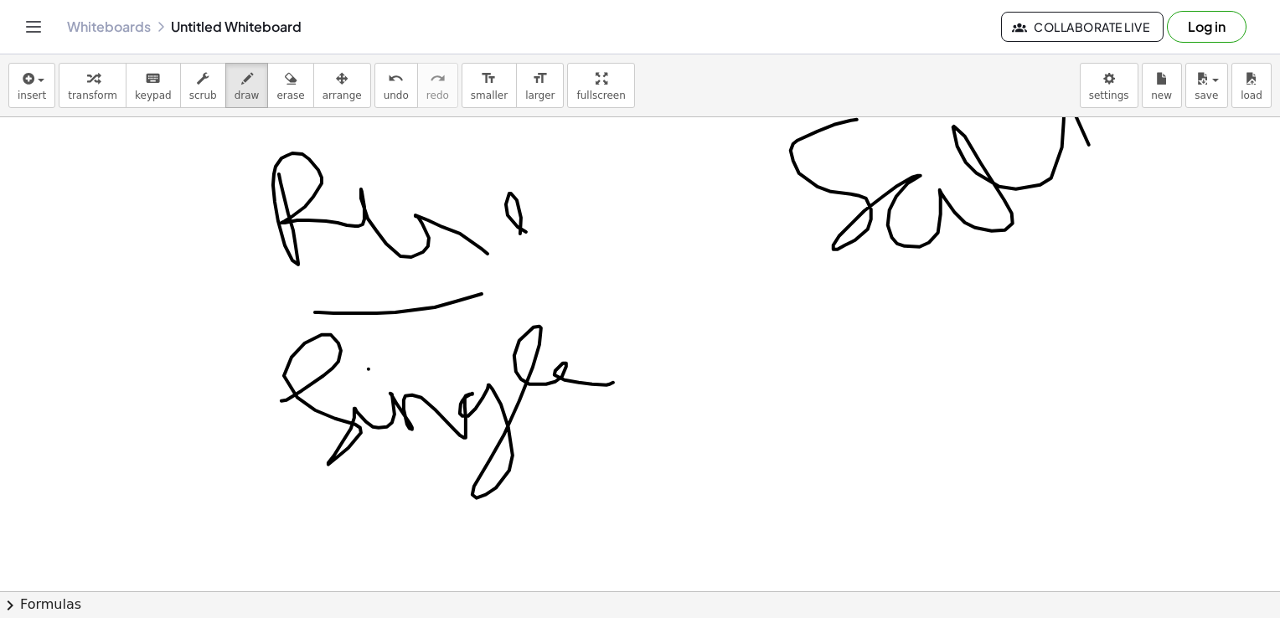
drag, startPoint x: 857, startPoint y: 119, endPoint x: 1151, endPoint y: 219, distance: 311.4
drag, startPoint x: 1019, startPoint y: 153, endPoint x: 1189, endPoint y: 145, distance: 170.2
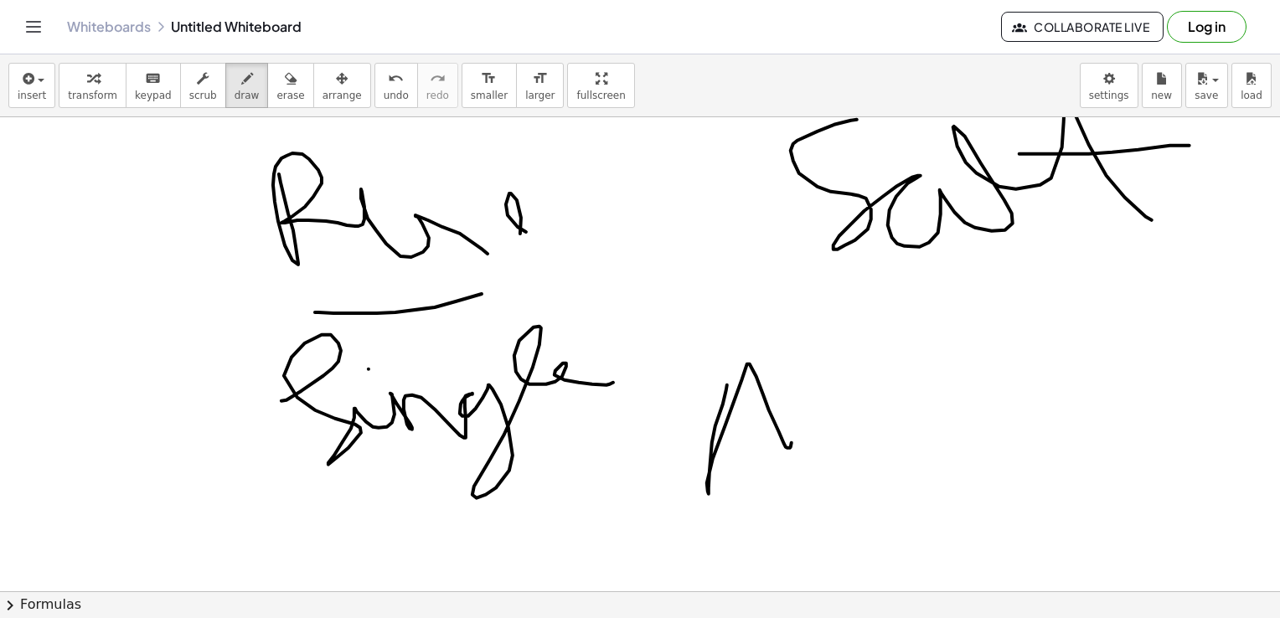
drag, startPoint x: 727, startPoint y: 384, endPoint x: 781, endPoint y: 366, distance: 56.7
drag, startPoint x: 818, startPoint y: 377, endPoint x: 877, endPoint y: 466, distance: 106.4
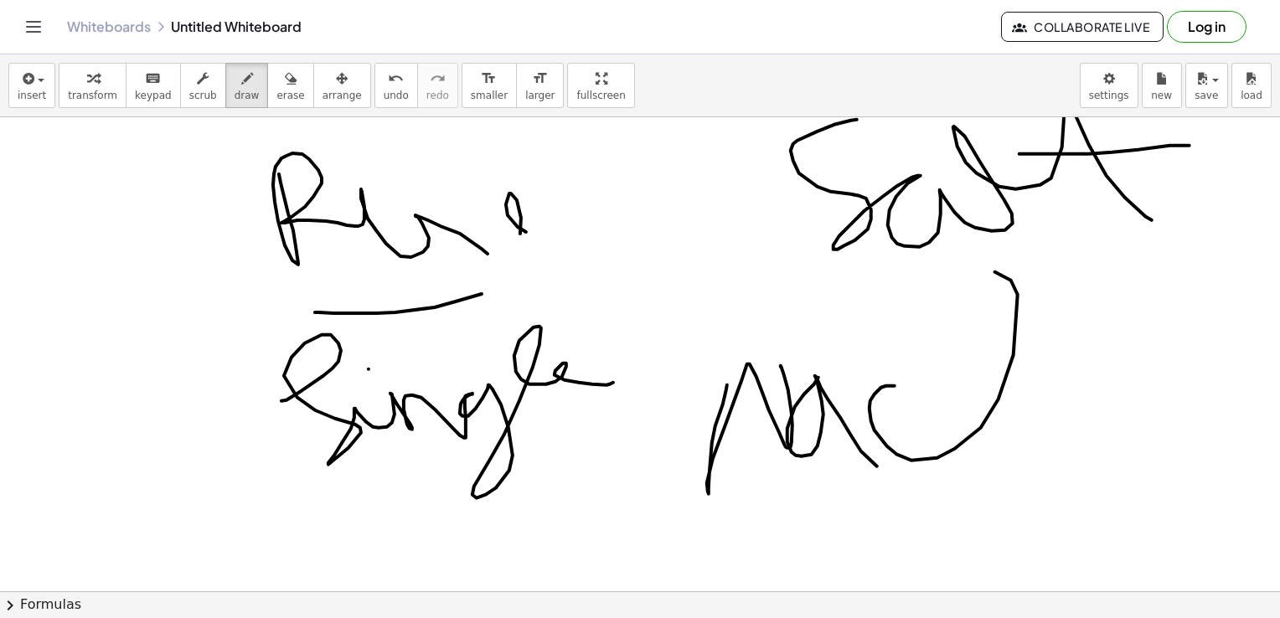
drag, startPoint x: 894, startPoint y: 385, endPoint x: 1124, endPoint y: 464, distance: 242.6
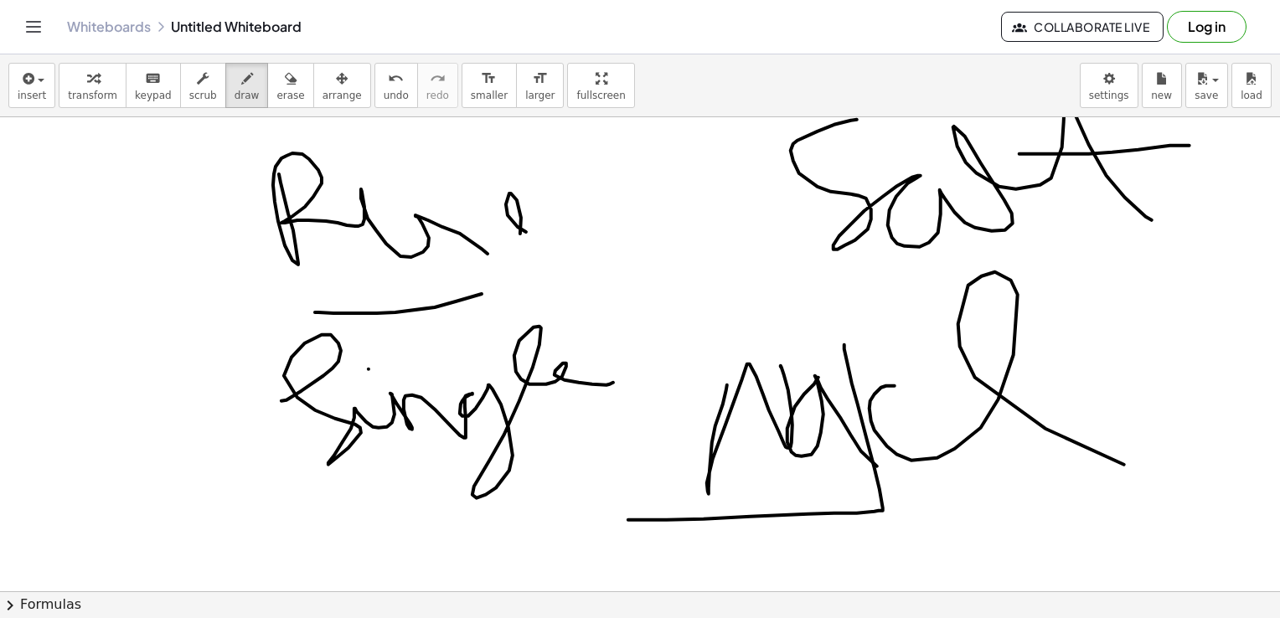
drag, startPoint x: 844, startPoint y: 344, endPoint x: 604, endPoint y: 518, distance: 296.8
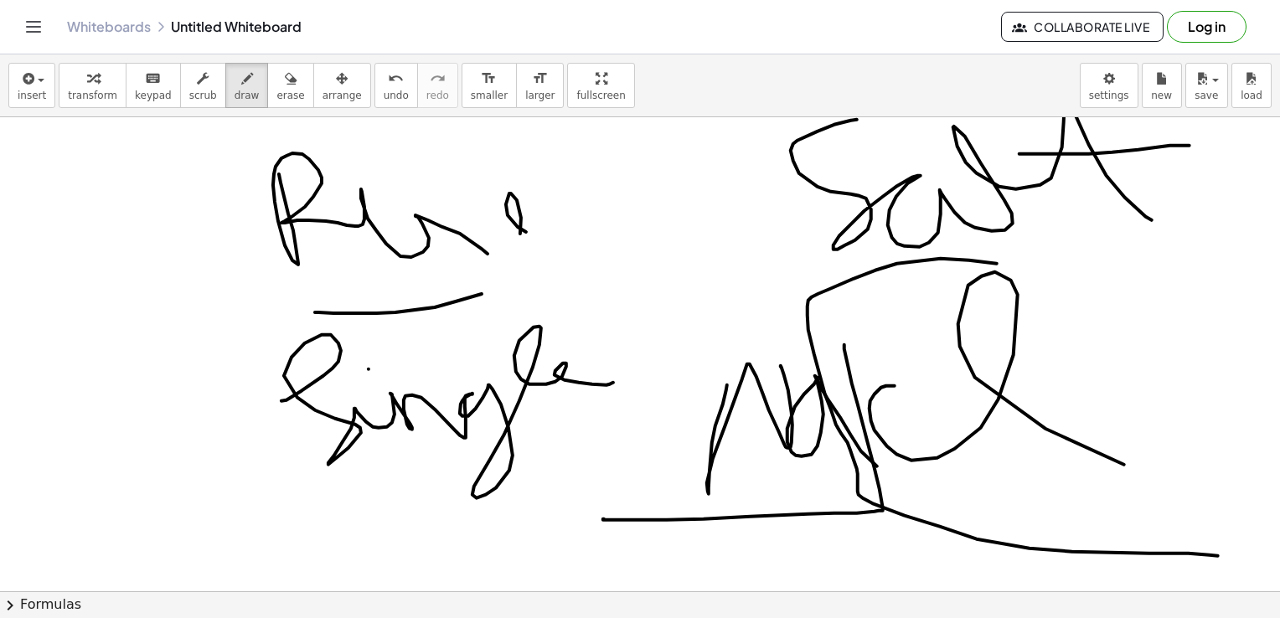
drag, startPoint x: 997, startPoint y: 263, endPoint x: 1230, endPoint y: 569, distance: 385.4
click at [267, 89] on button "erase" at bounding box center [290, 85] width 46 height 45
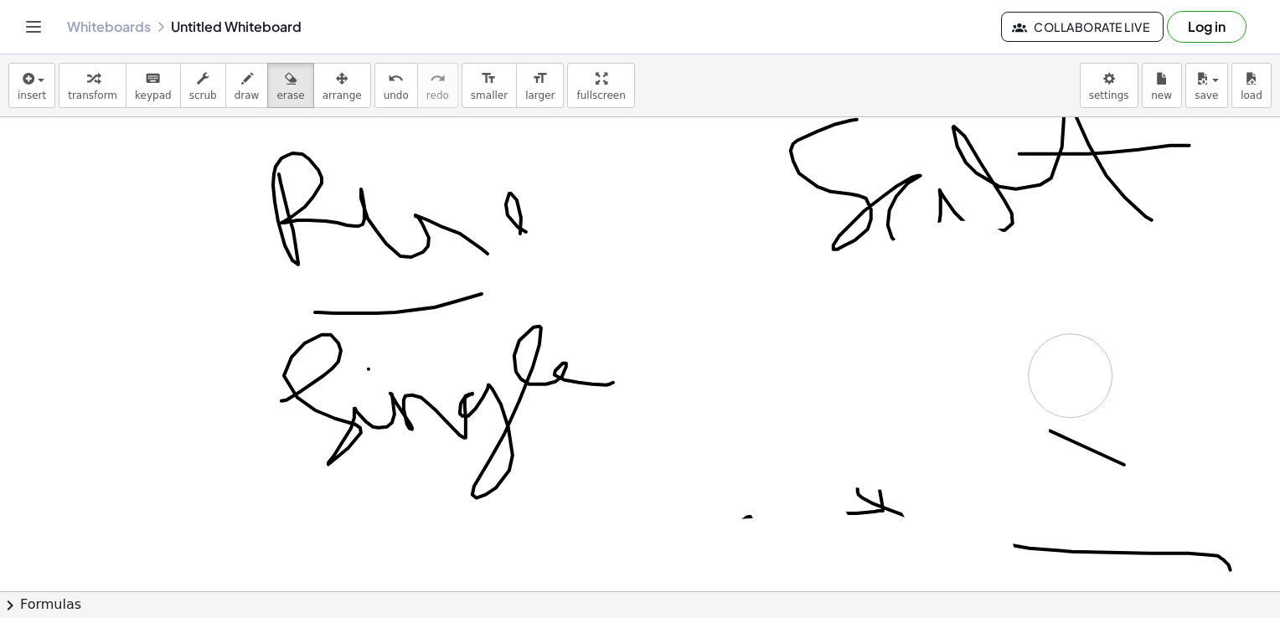
drag, startPoint x: 718, startPoint y: 434, endPoint x: 992, endPoint y: 379, distance: 279.4
drag, startPoint x: 945, startPoint y: 454, endPoint x: 900, endPoint y: 474, distance: 48.7
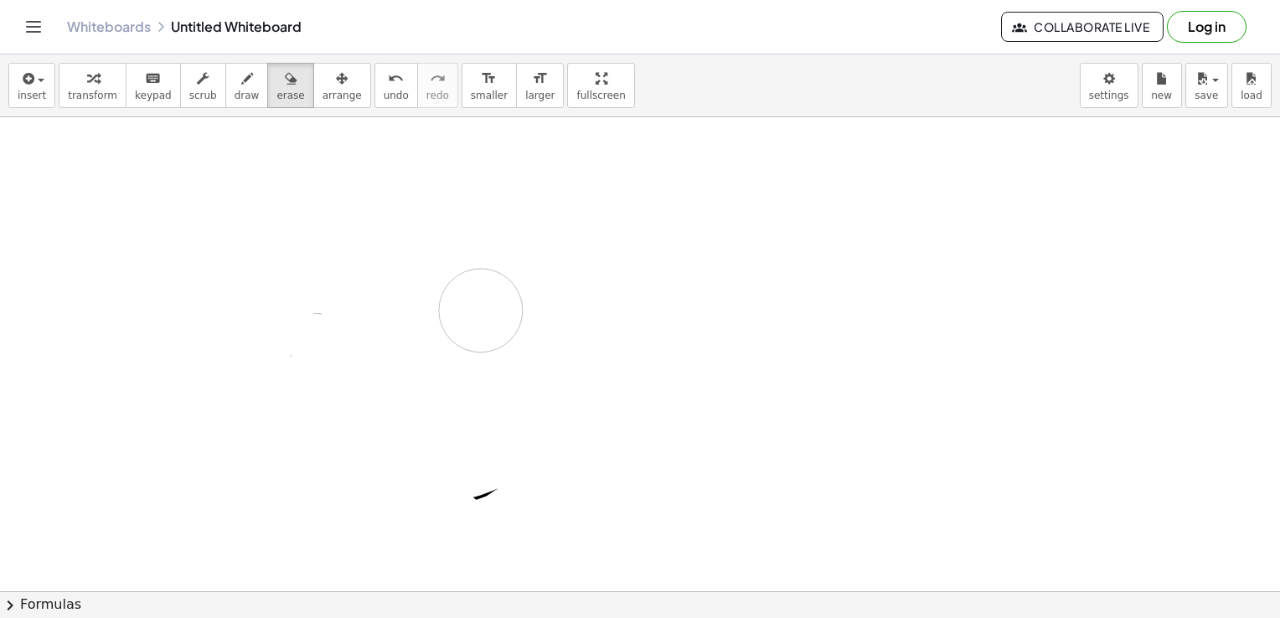
drag, startPoint x: 877, startPoint y: 495, endPoint x: 490, endPoint y: 293, distance: 436.4
click at [241, 71] on button "draw" at bounding box center [247, 85] width 44 height 45
